Goal: Information Seeking & Learning: Learn about a topic

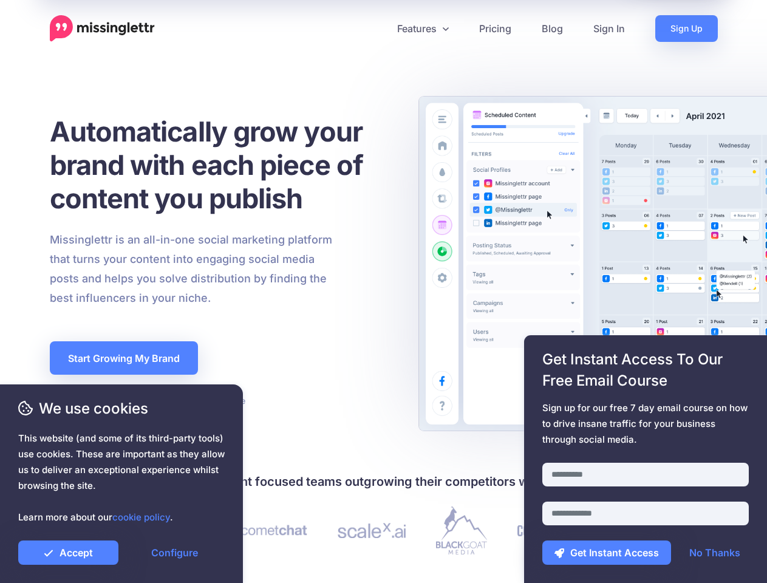
click at [383, 292] on div "Missinglettr is an all-in-one social marketing platform that turns your content…" at bounding box center [221, 269] width 361 height 78
click at [378, 29] on icon at bounding box center [379, 29] width 6 height 6
click at [422, 29] on link "Features" at bounding box center [423, 28] width 82 height 27
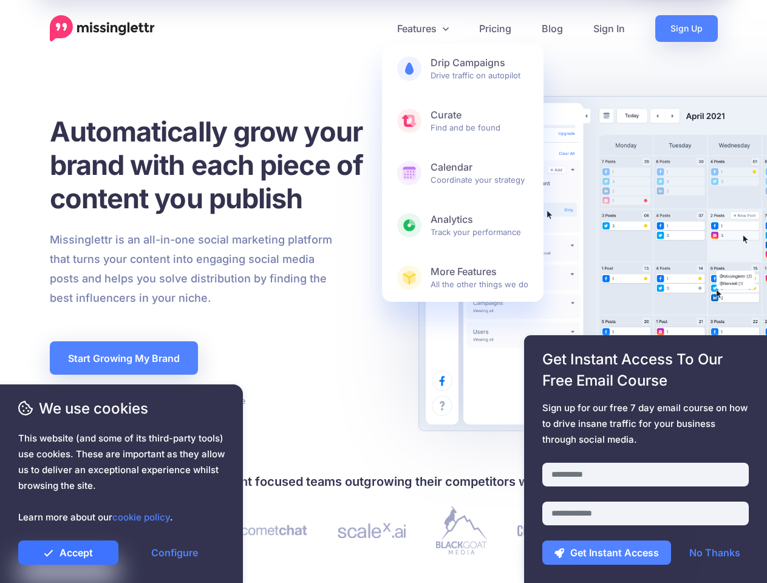
click at [68, 553] on link "Accept" at bounding box center [68, 553] width 100 height 24
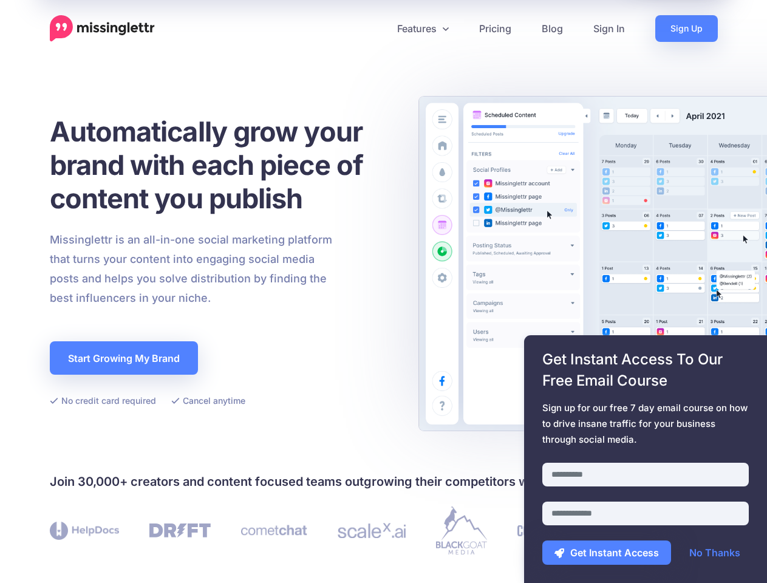
click at [174, 553] on link "Configure" at bounding box center [175, 553] width 100 height 24
click at [646, 459] on div at bounding box center [645, 455] width 207 height 15
click at [607, 553] on button "Get Instant Access" at bounding box center [606, 553] width 129 height 24
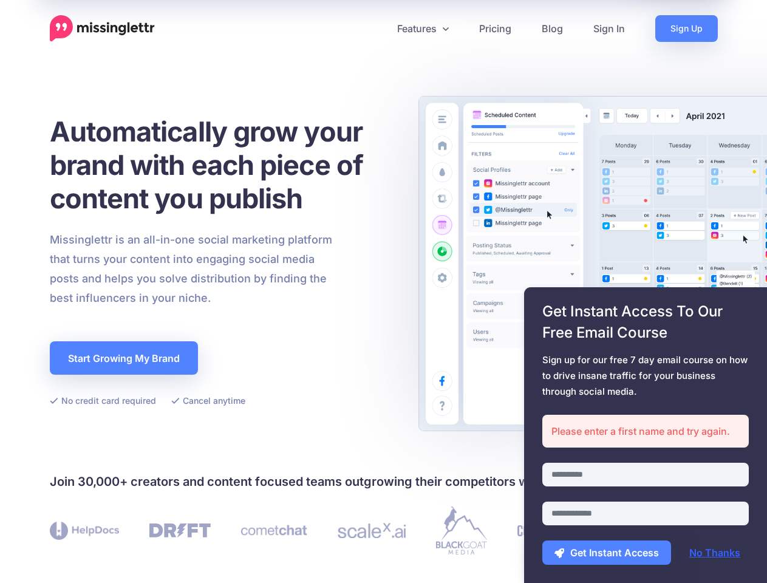
click at [715, 553] on link "No Thanks" at bounding box center [714, 553] width 75 height 24
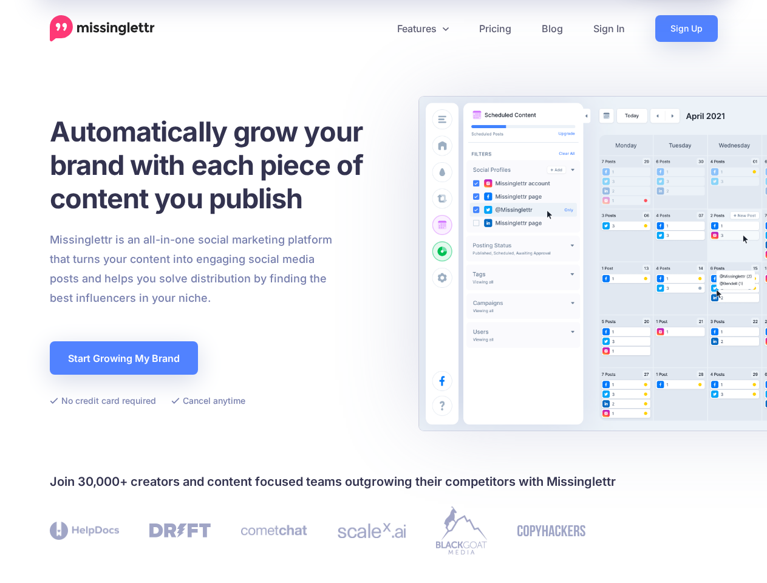
scroll to position [354, 0]
